Goal: Information Seeking & Learning: Understand process/instructions

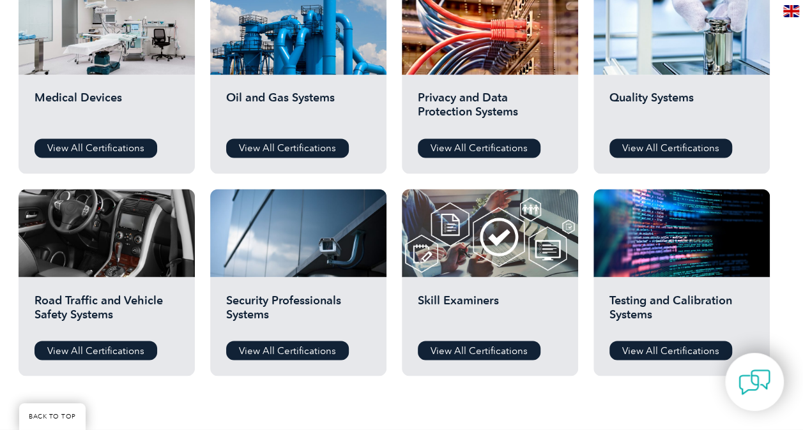
scroll to position [903, 0]
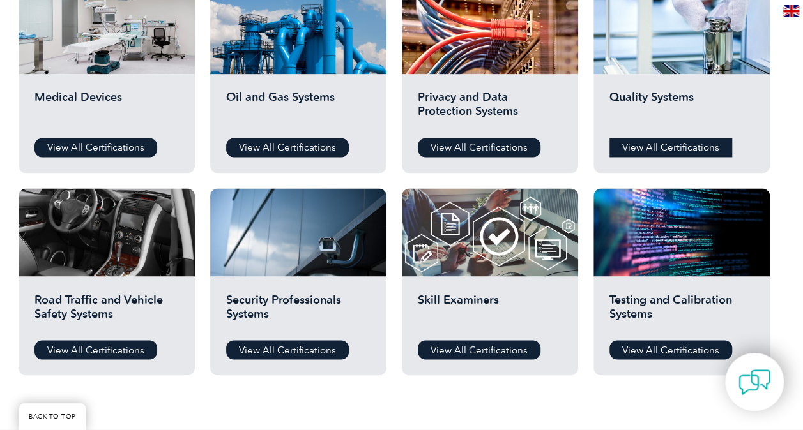
click at [674, 149] on link "View All Certifications" at bounding box center [670, 147] width 123 height 19
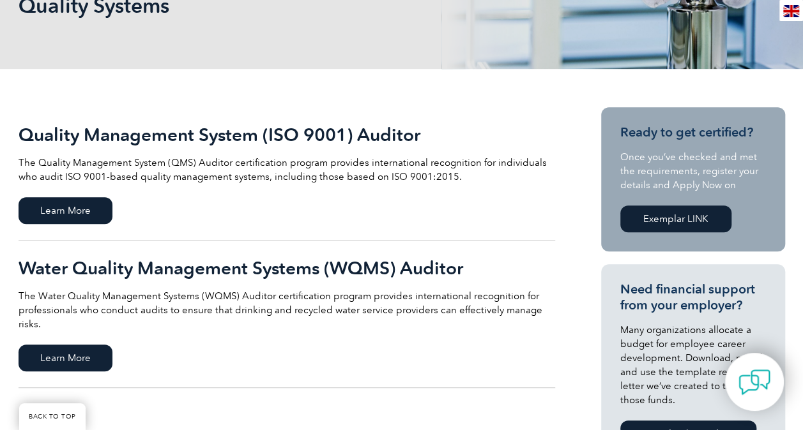
scroll to position [216, 0]
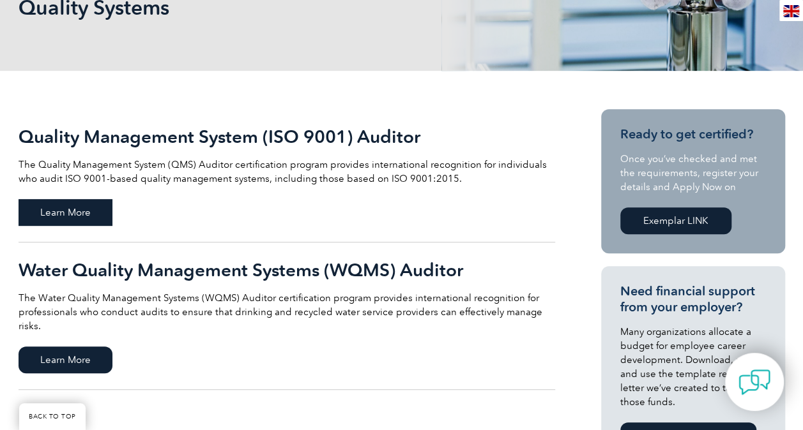
click at [66, 208] on span "Learn More" at bounding box center [66, 212] width 94 height 27
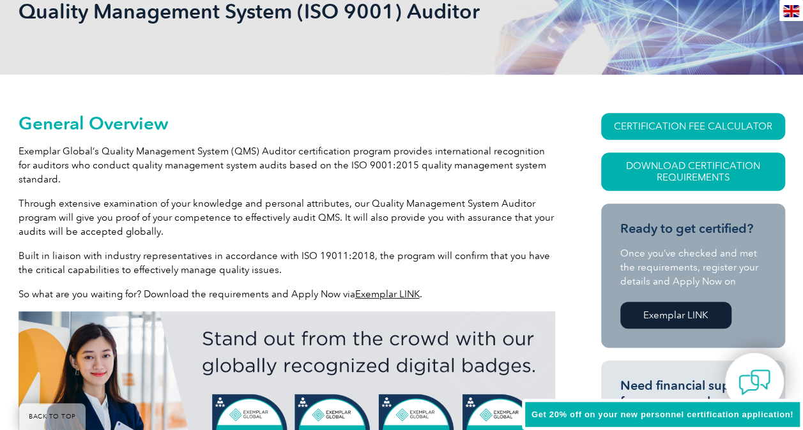
scroll to position [215, 0]
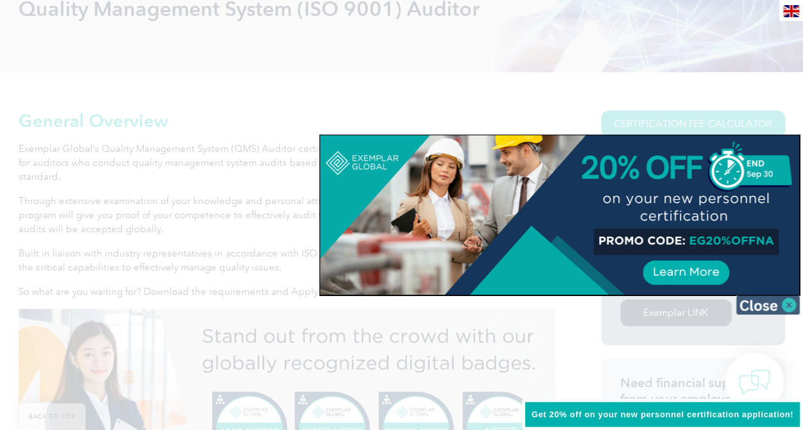
click at [794, 305] on img at bounding box center [768, 305] width 64 height 19
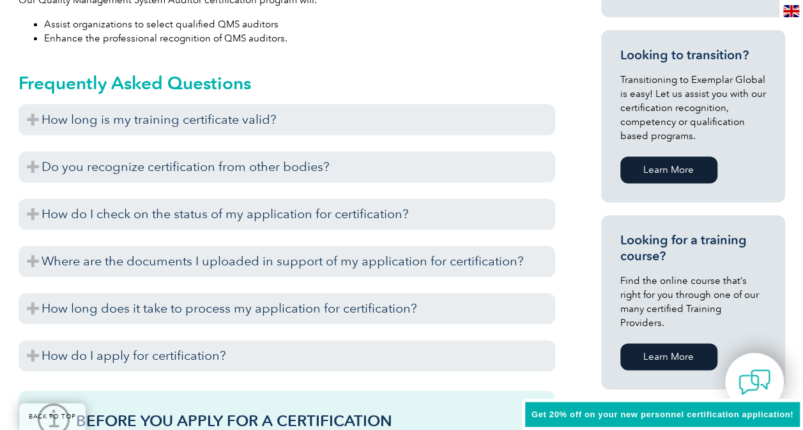
scroll to position [757, 0]
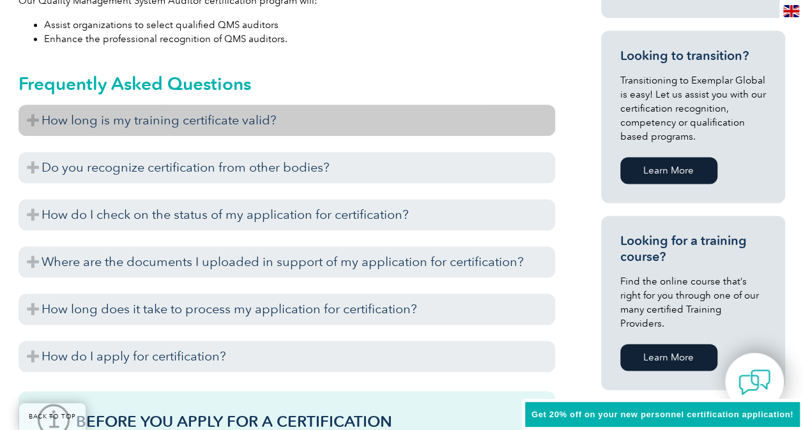
click at [370, 118] on h3 "How long is my training certificate valid?" at bounding box center [287, 120] width 536 height 31
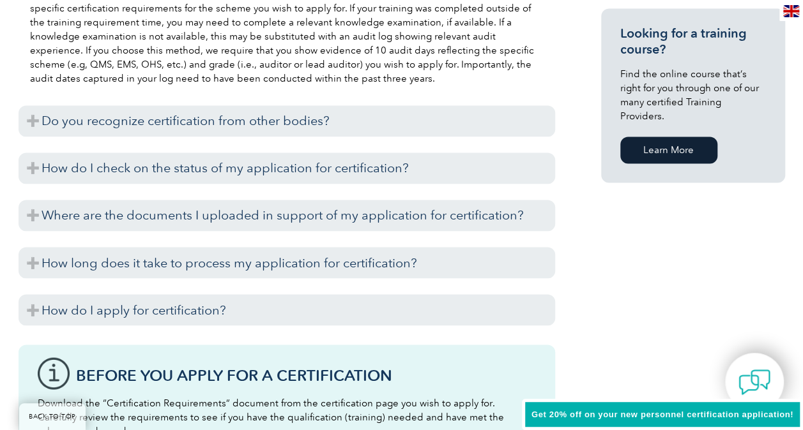
scroll to position [964, 0]
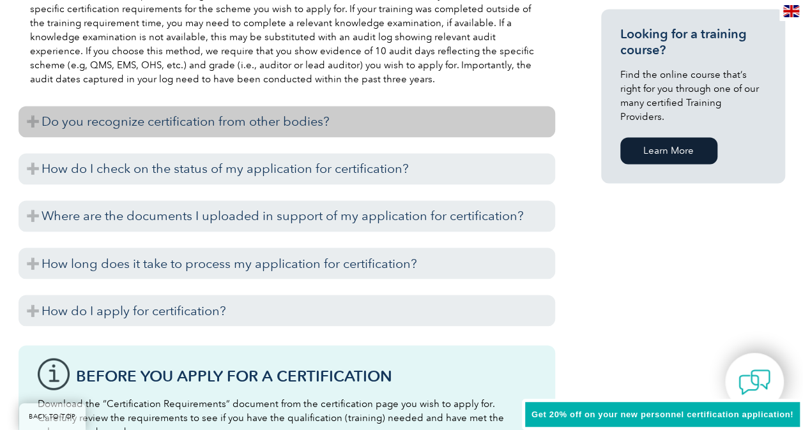
click at [271, 124] on h3 "Do you recognize certification from other bodies?" at bounding box center [287, 121] width 536 height 31
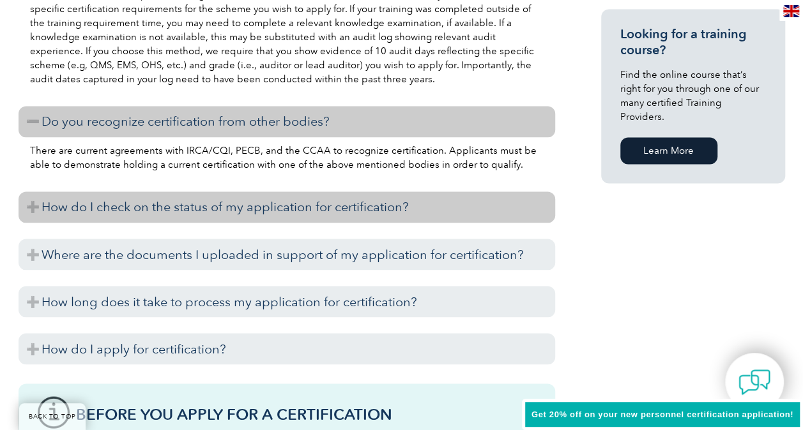
click at [294, 202] on h3 "How do I check on the status of my application for certification?" at bounding box center [287, 207] width 536 height 31
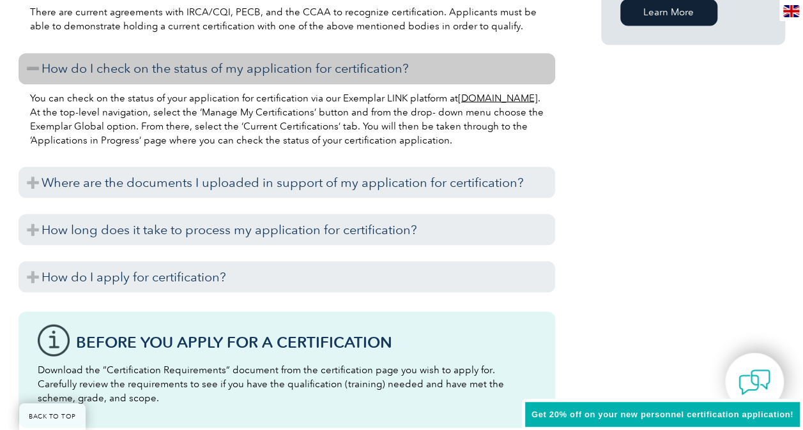
scroll to position [1120, 0]
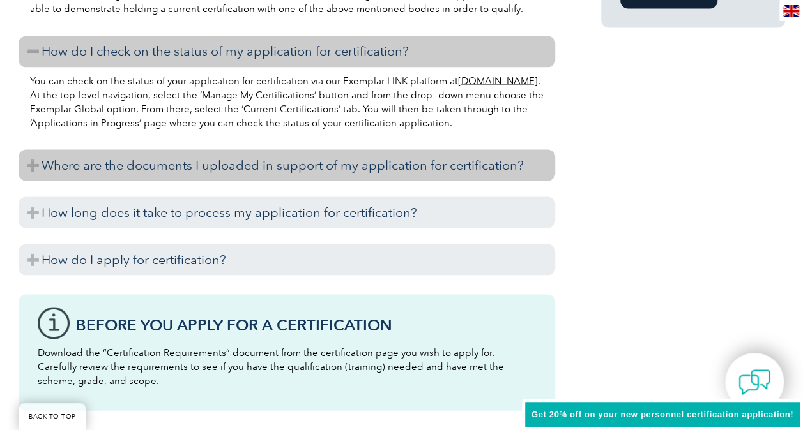
click at [271, 173] on h3 "Where are the documents I uploaded in support of my application for certificati…" at bounding box center [287, 164] width 536 height 31
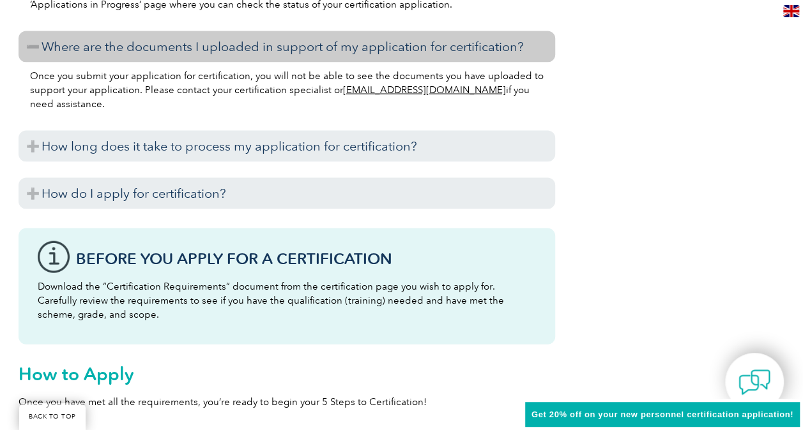
scroll to position [1240, 0]
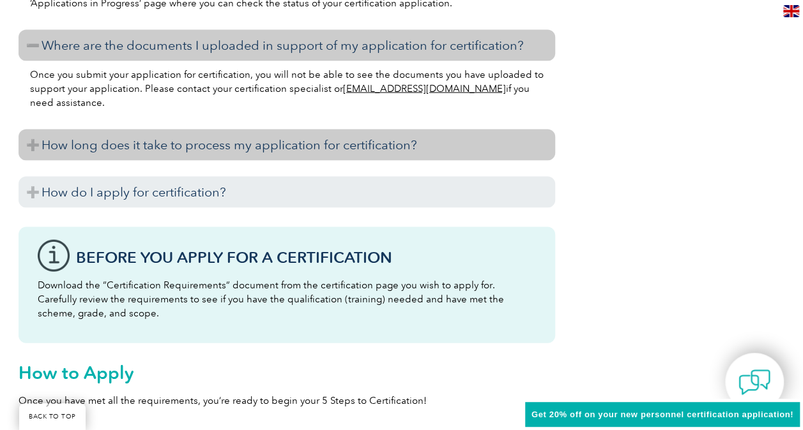
click at [253, 150] on h3 "How long does it take to process my application for certification?" at bounding box center [287, 145] width 536 height 31
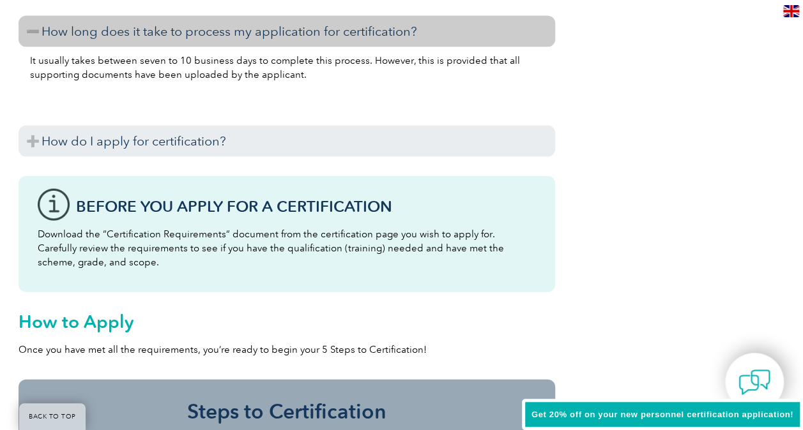
scroll to position [1356, 0]
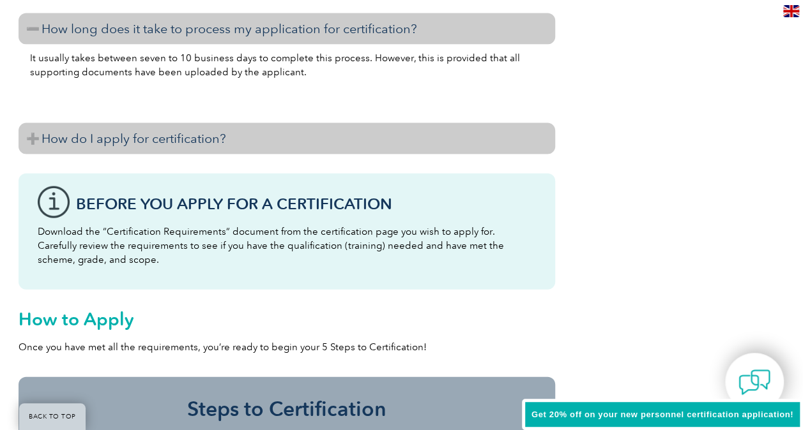
click at [243, 142] on h3 "How do I apply for certification?" at bounding box center [287, 138] width 536 height 31
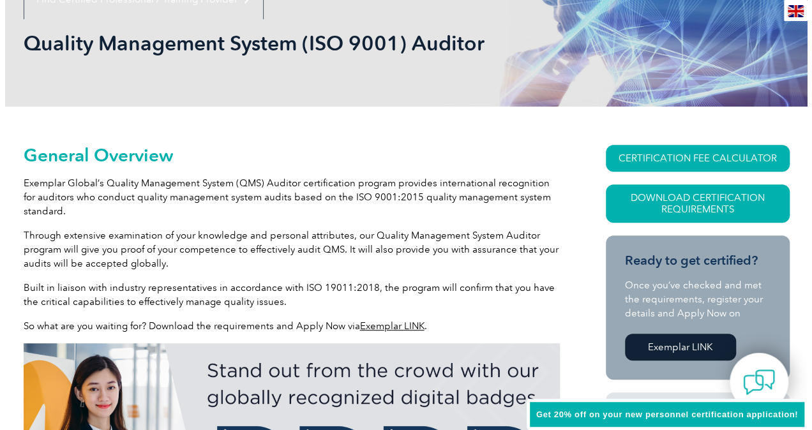
scroll to position [191, 0]
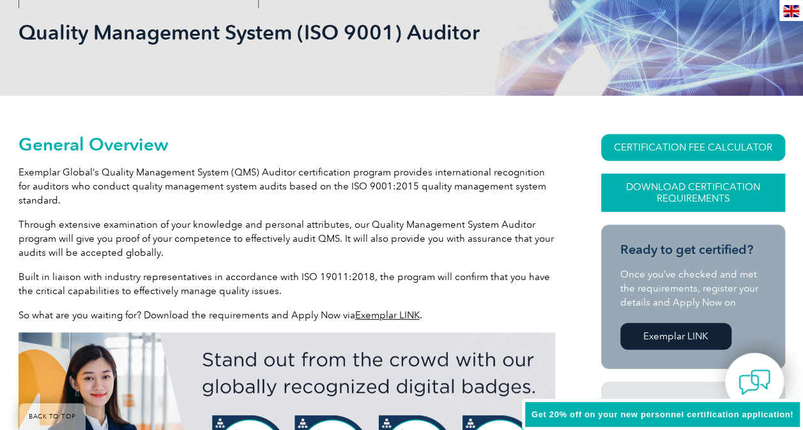
click at [660, 194] on link "Download Certification Requirements" at bounding box center [693, 193] width 184 height 38
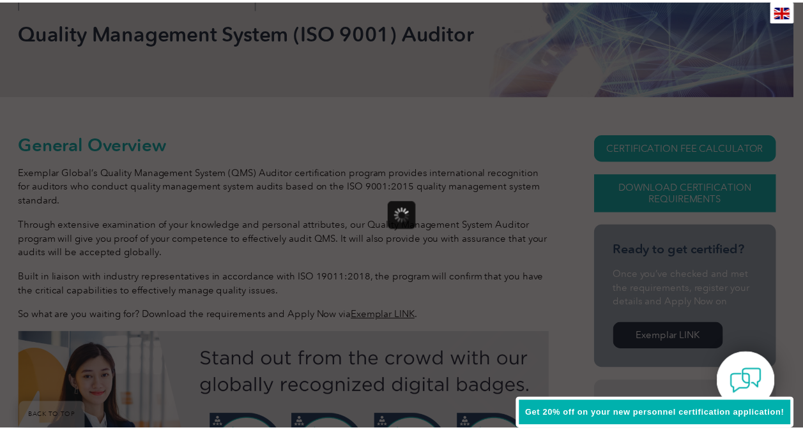
scroll to position [0, 0]
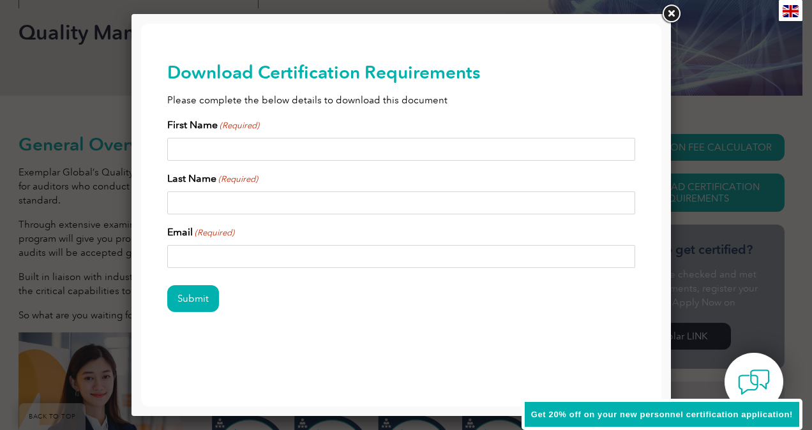
click at [677, 14] on link at bounding box center [671, 14] width 23 height 23
